Goal: Transaction & Acquisition: Subscribe to service/newsletter

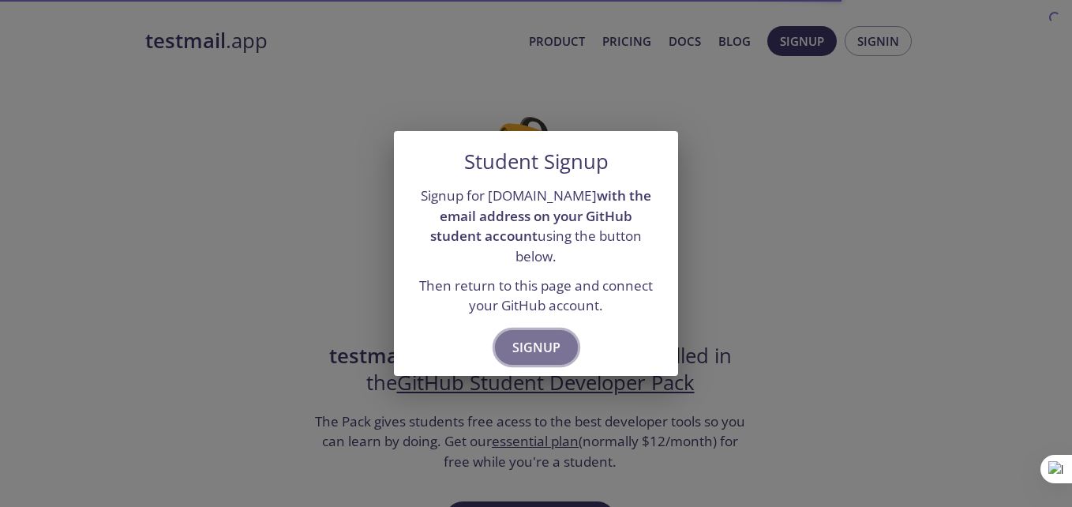
click at [534, 341] on span "Signup" at bounding box center [536, 347] width 48 height 22
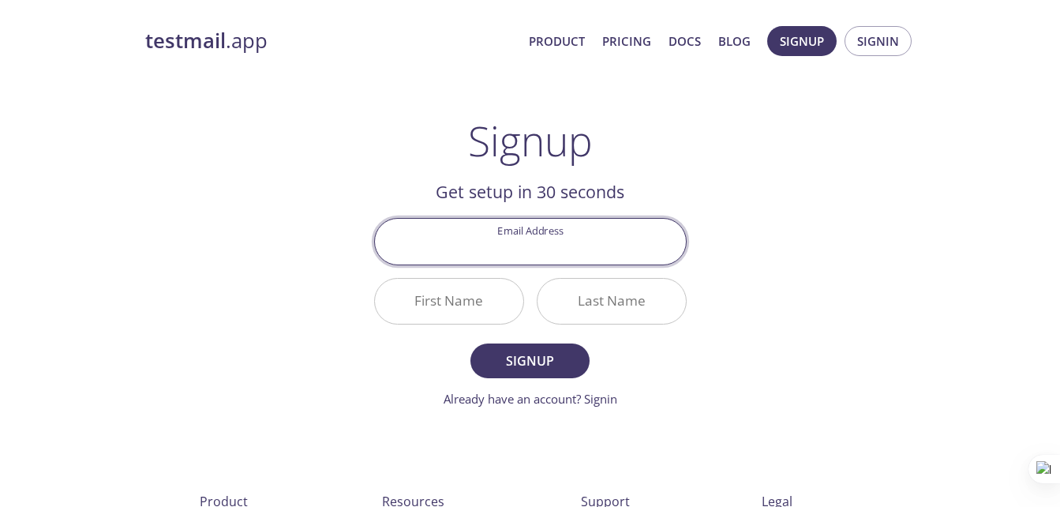
click at [562, 254] on input "Email Address" at bounding box center [530, 241] width 311 height 45
type input "[EMAIL_ADDRESS][DOMAIN_NAME]"
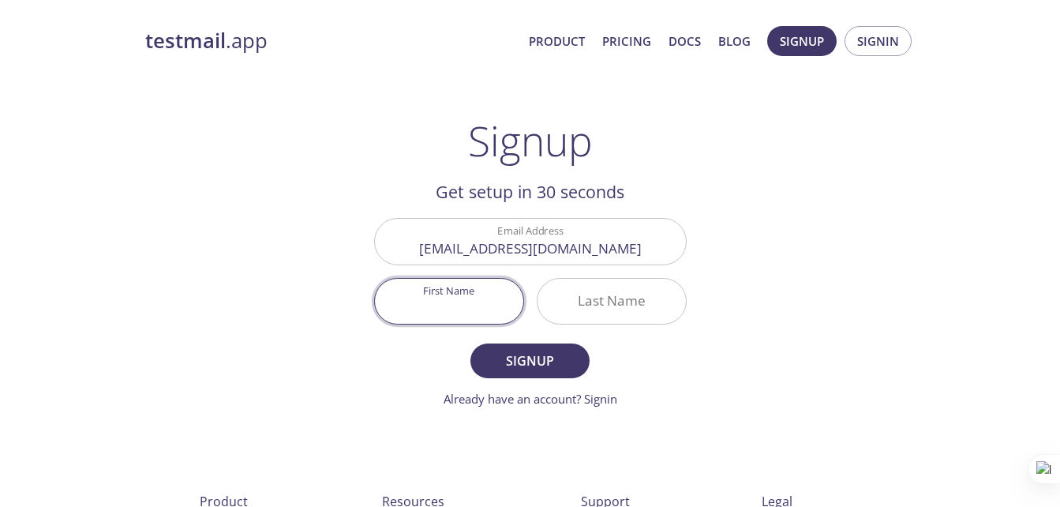
click at [474, 316] on input "First Name" at bounding box center [449, 301] width 148 height 45
type input "Hind"
type input "EL Mouhajiri"
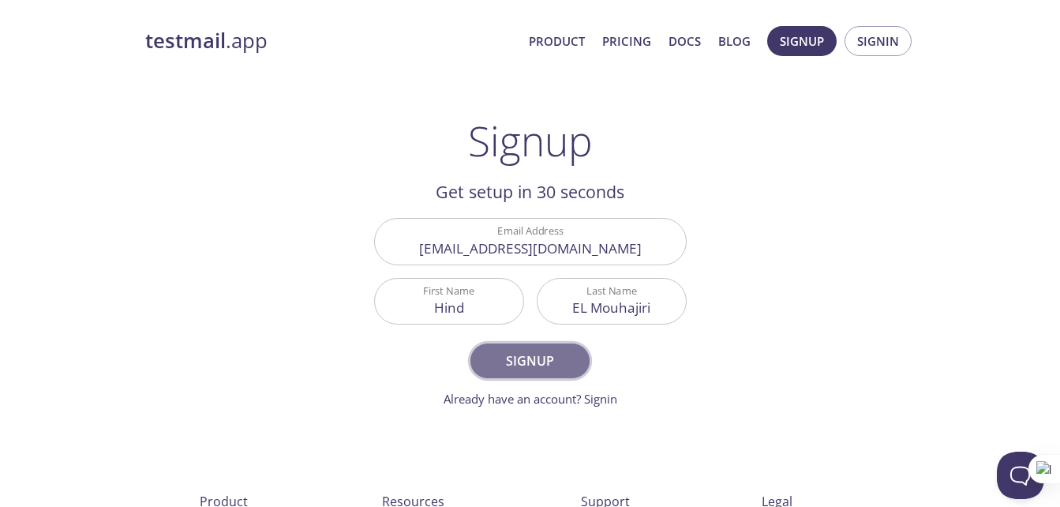
click at [540, 367] on span "Signup" at bounding box center [530, 361] width 84 height 22
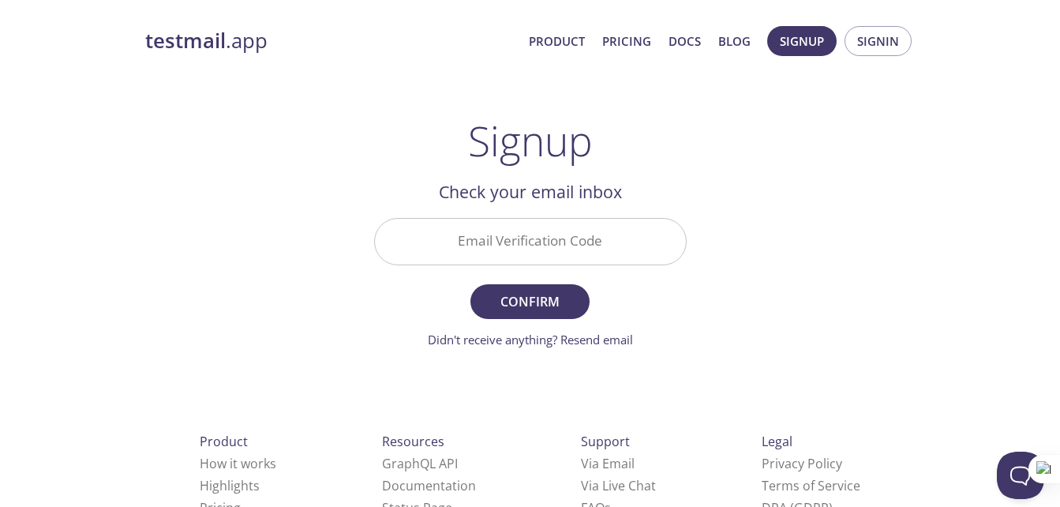
click at [535, 242] on input "Email Verification Code" at bounding box center [530, 241] width 311 height 45
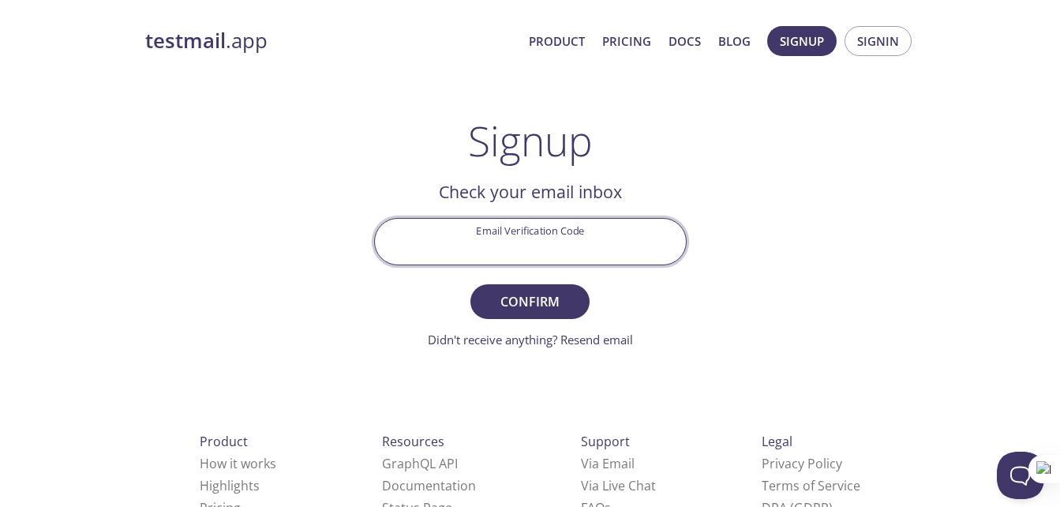
paste input "U9LE6LB"
type input "U9LE6LB"
click at [557, 306] on span "Confirm" at bounding box center [530, 302] width 84 height 22
